Goal: Find specific page/section: Find specific page/section

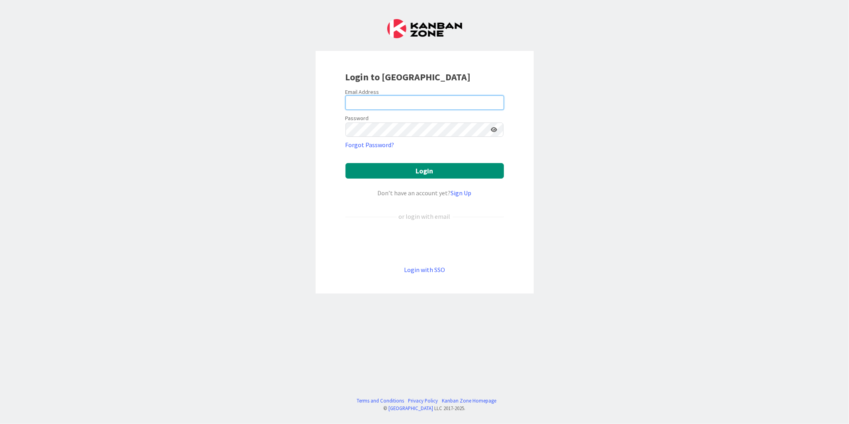
click at [371, 102] on input "email" at bounding box center [424, 102] width 158 height 14
type input "[EMAIL_ADDRESS][DOMAIN_NAME]"
click at [345, 163] on button "Login" at bounding box center [424, 171] width 158 height 16
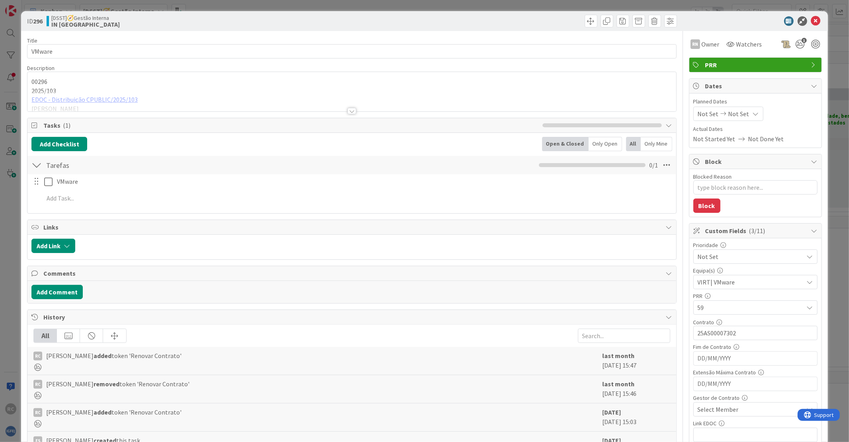
type textarea "x"
click at [811, 18] on icon at bounding box center [816, 21] width 10 height 10
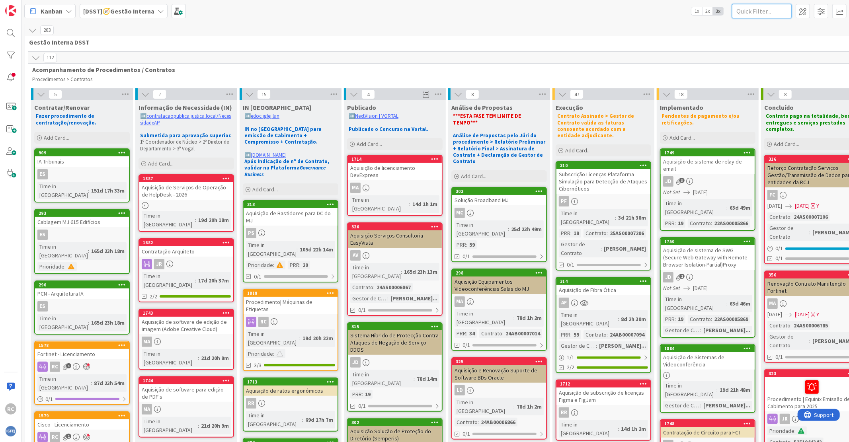
click at [750, 14] on input "text" at bounding box center [762, 11] width 60 height 14
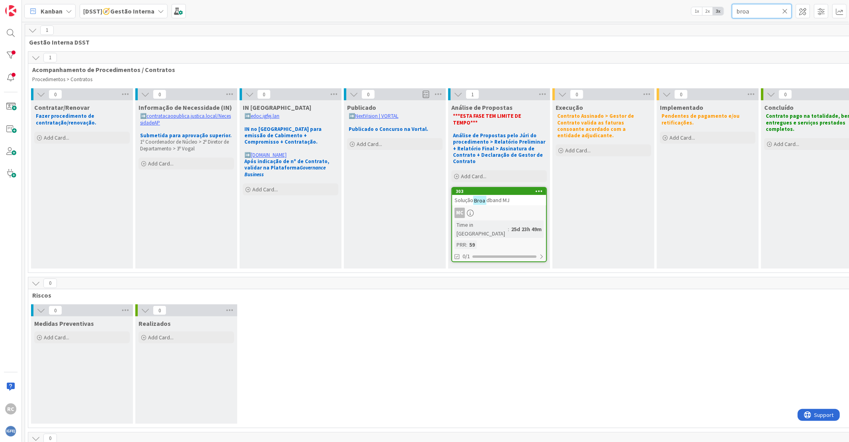
type input "broa"
click at [510, 195] on div "Solução Broa dband MJ" at bounding box center [499, 200] width 94 height 10
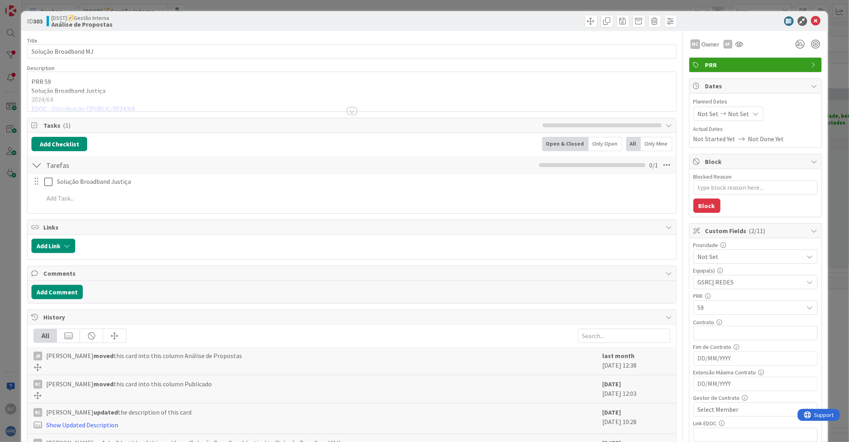
click at [92, 108] on div at bounding box center [351, 101] width 648 height 20
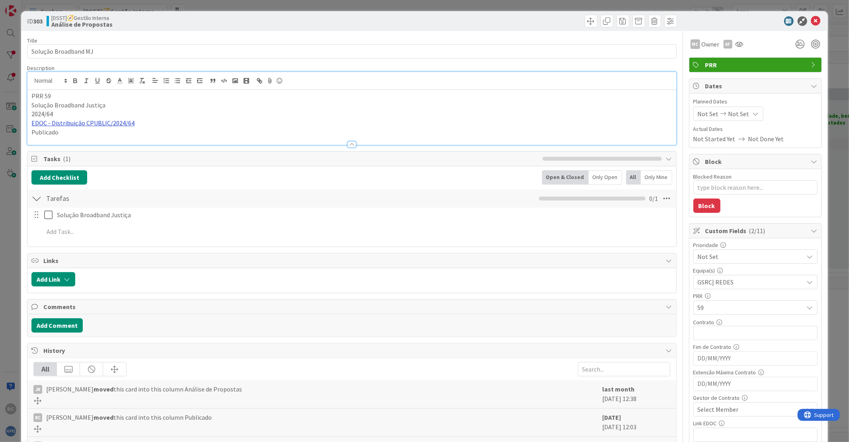
click at [103, 122] on link "EDOC - Distribuição CPUBLIC/2024/64" at bounding box center [82, 123] width 103 height 8
click at [47, 138] on link "[URL]" at bounding box center [40, 138] width 13 height 10
click at [811, 22] on icon at bounding box center [816, 21] width 10 height 10
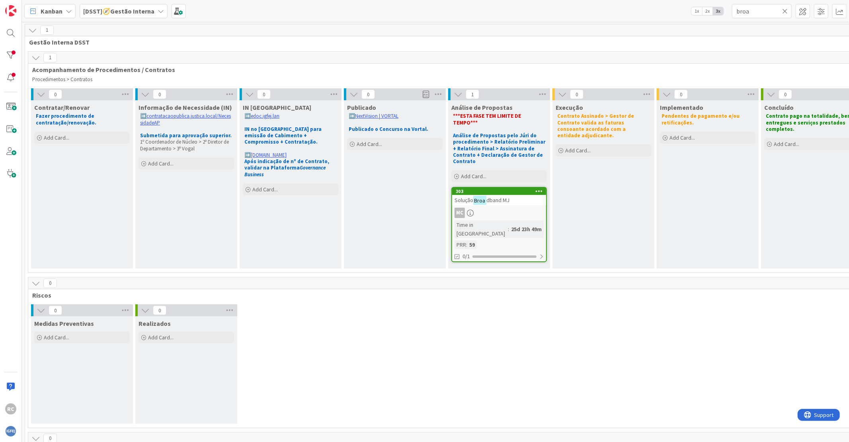
click at [308, 325] on div "0 Medidas Preventivas Add Card... 0 Realizados Add Card..." at bounding box center [447, 365] width 834 height 123
click at [477, 196] on mark "Broa" at bounding box center [479, 200] width 13 height 9
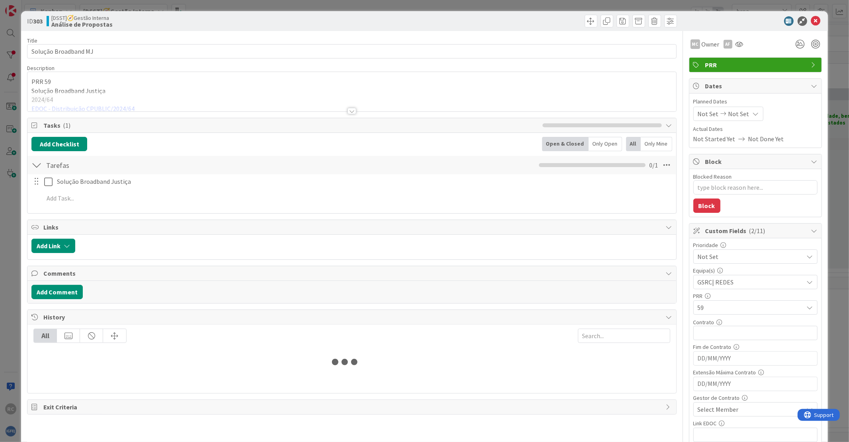
type textarea "x"
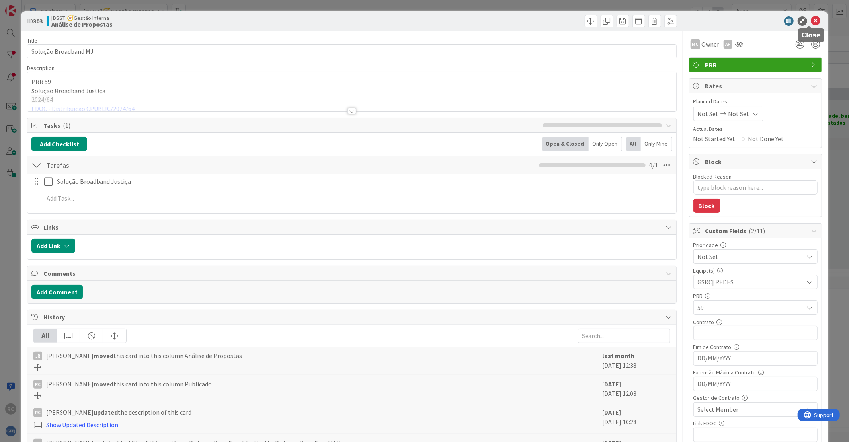
click at [811, 18] on icon at bounding box center [816, 21] width 10 height 10
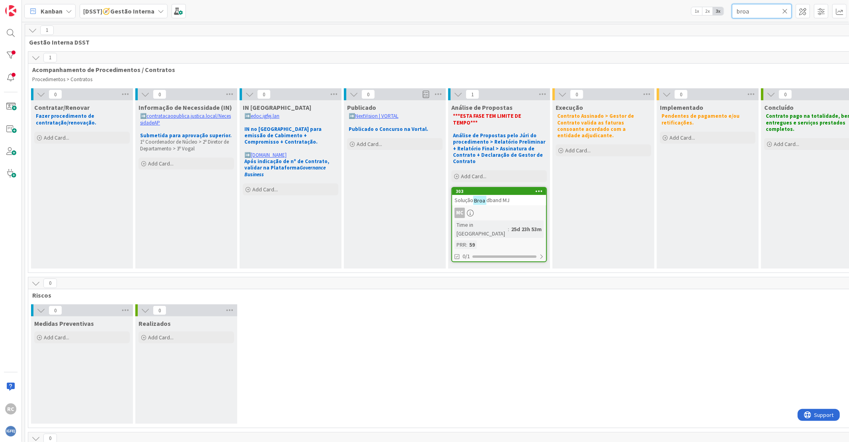
click at [760, 10] on input "broa" at bounding box center [762, 11] width 60 height 14
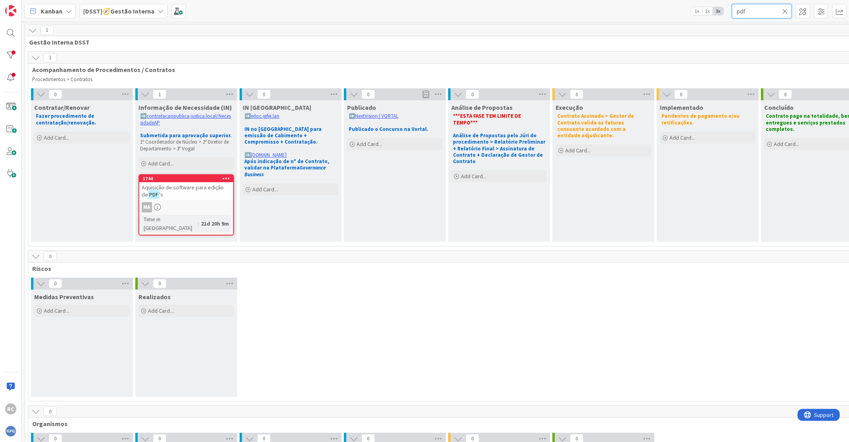
type input "pdf"
click at [173, 191] on div "Aquisição de software para edição de PDF 's" at bounding box center [186, 191] width 94 height 18
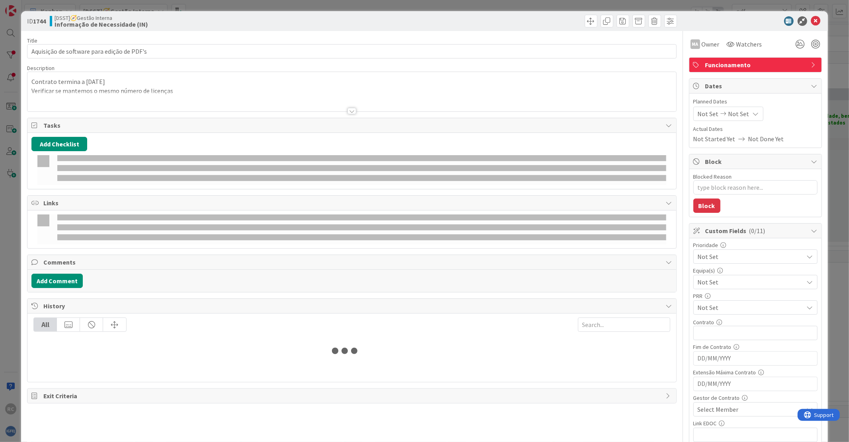
type textarea "x"
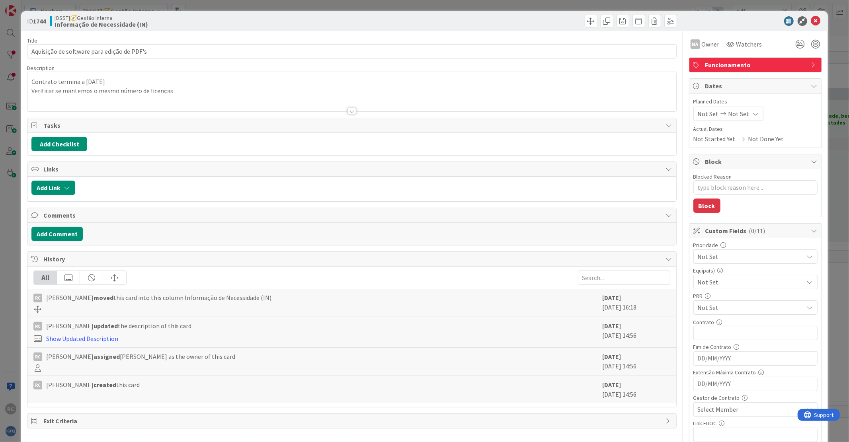
click at [80, 94] on div at bounding box center [351, 101] width 648 height 20
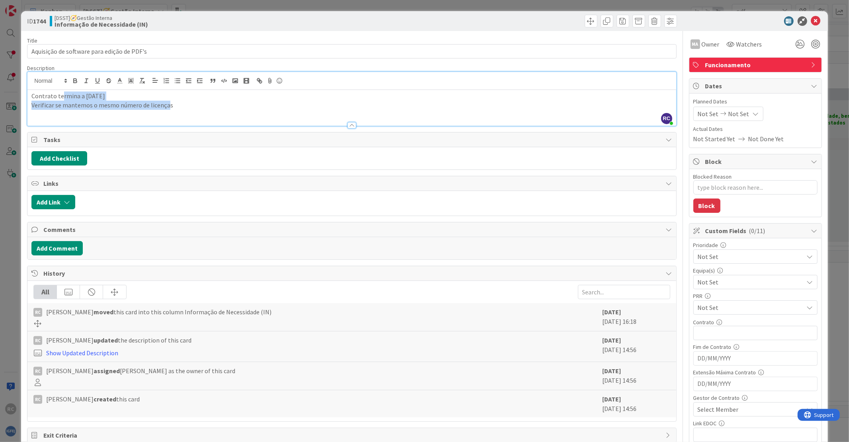
drag, startPoint x: 60, startPoint y: 95, endPoint x: 166, endPoint y: 101, distance: 106.4
click at [166, 101] on div "Contrato termina a [DATE] Verificar se mantemos o mesmo número de licenças" at bounding box center [351, 108] width 648 height 36
click at [192, 103] on p "Verificar se mantemos o mesmo número de licenças" at bounding box center [351, 105] width 640 height 9
click at [811, 20] on icon at bounding box center [816, 21] width 10 height 10
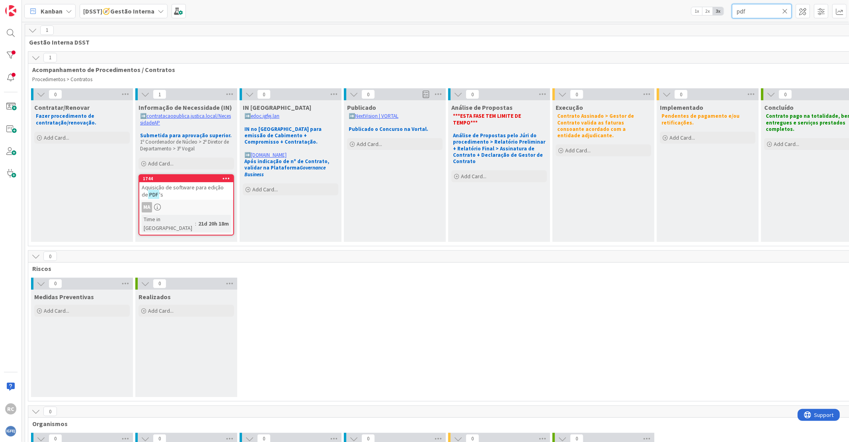
click at [750, 10] on input "pdf" at bounding box center [762, 11] width 60 height 14
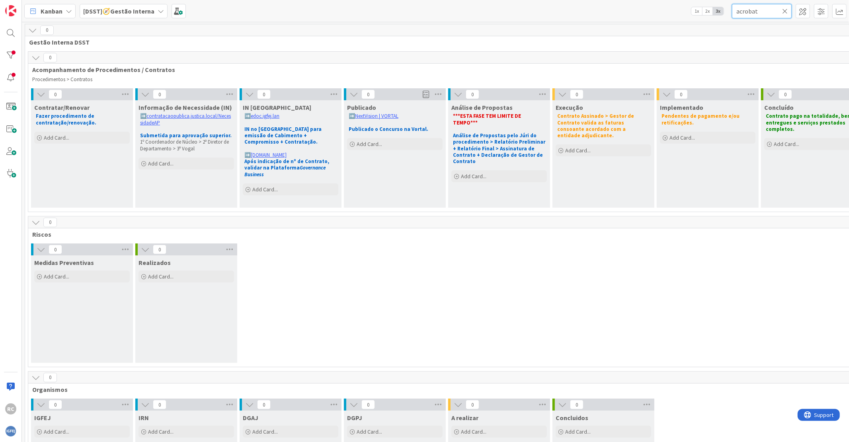
click at [755, 11] on input "acrobat" at bounding box center [762, 11] width 60 height 14
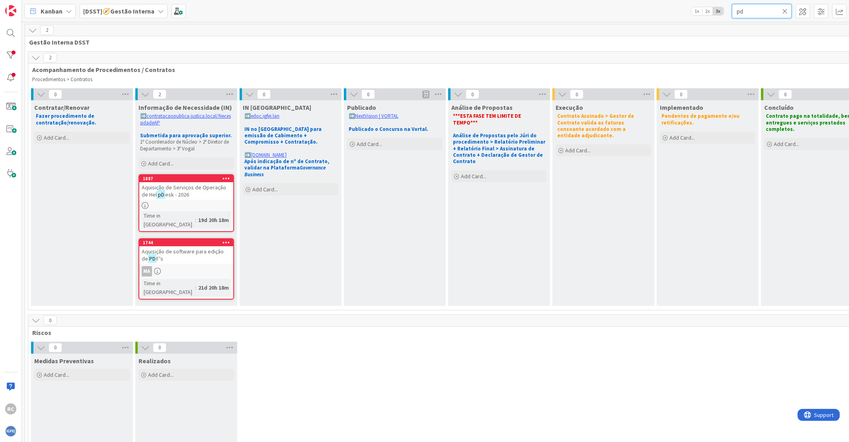
type input "pdf"
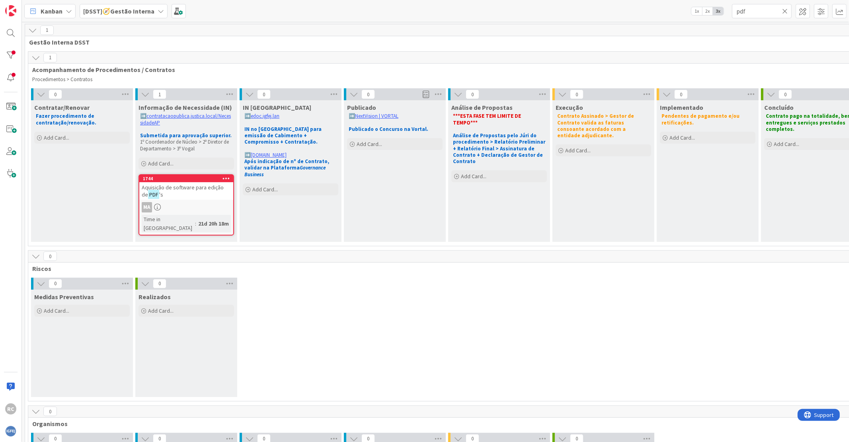
click at [190, 184] on span "Aquisição de software para edição de" at bounding box center [183, 191] width 82 height 14
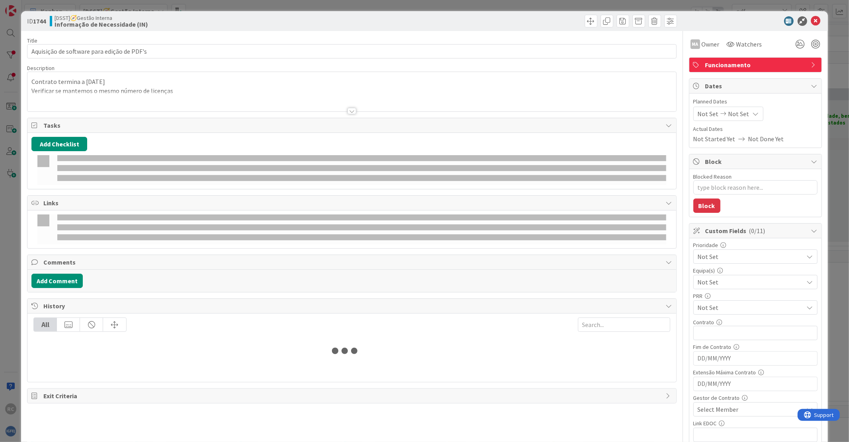
type textarea "x"
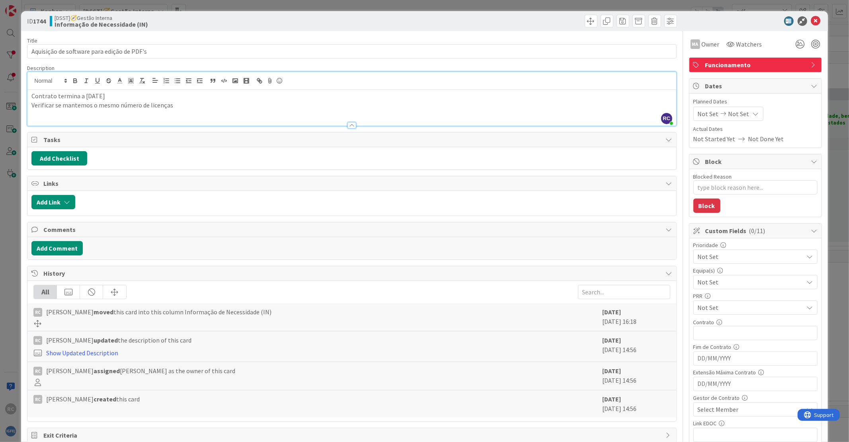
click at [134, 89] on div "RC [PERSON_NAME] just joined Contrato termina a [DATE] Verificar se mantemos o …" at bounding box center [351, 99] width 648 height 54
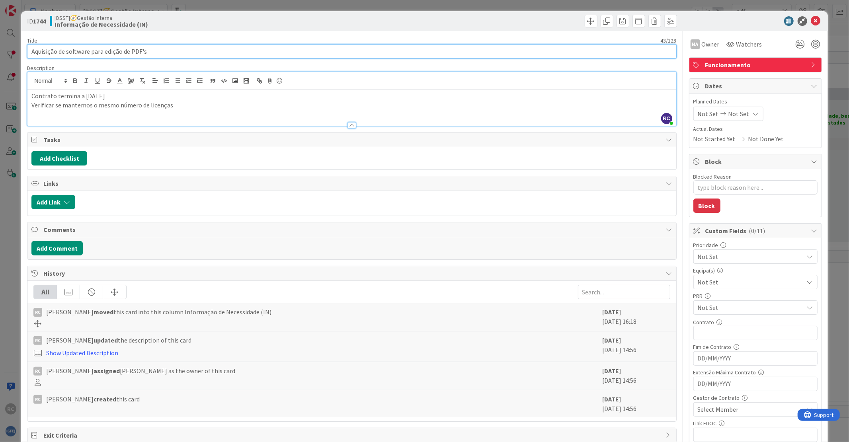
drag, startPoint x: 160, startPoint y: 49, endPoint x: 2, endPoint y: 52, distance: 157.6
click at [0, 54] on html "RC Kanban [DSST]🧭Gestão Interna 1x 2x 3x pdf 1 Gestão Interna DSST 1 Acompanham…" at bounding box center [424, 221] width 849 height 442
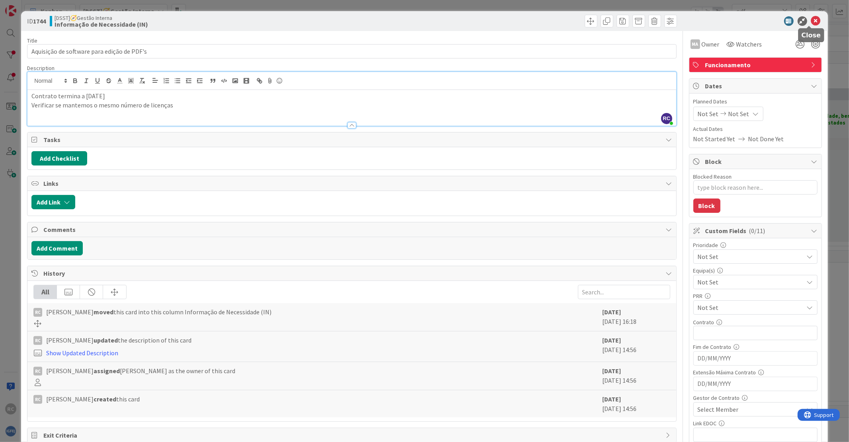
click at [811, 23] on icon at bounding box center [816, 21] width 10 height 10
